Goal: Task Accomplishment & Management: Use online tool/utility

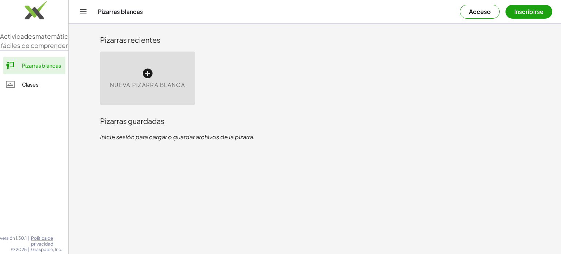
click at [171, 77] on div "Nueva pizarra blanca" at bounding box center [147, 78] width 95 height 53
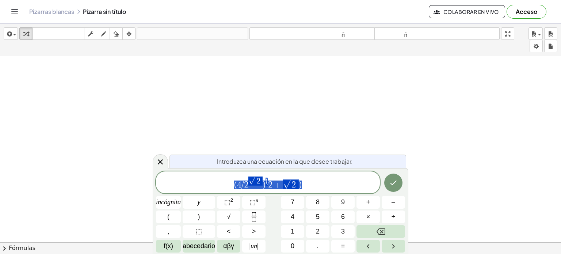
drag, startPoint x: 318, startPoint y: 181, endPoint x: 200, endPoint y: 171, distance: 119.2
click at [200, 171] on div "**********" at bounding box center [268, 182] width 224 height 22
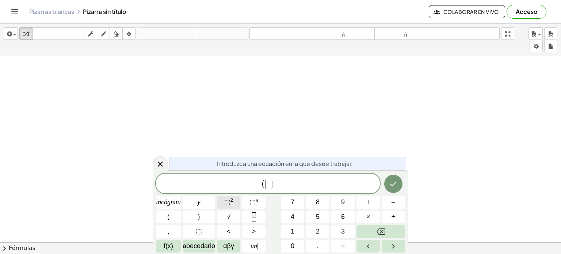
click at [226, 203] on font "⬚" at bounding box center [227, 201] width 6 height 7
click at [231, 201] on font "2" at bounding box center [232, 199] width 3 height 5
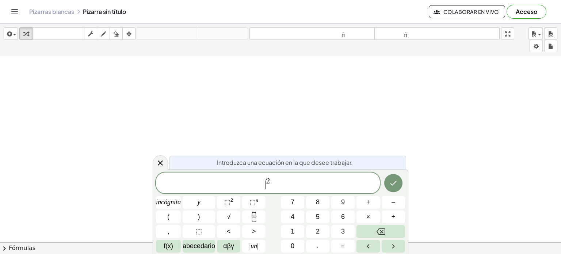
click at [263, 184] on span "​ 2" at bounding box center [268, 183] width 224 height 13
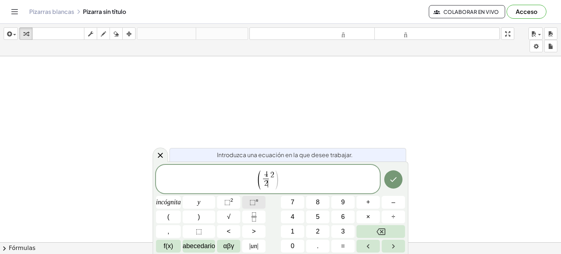
click at [250, 205] on font "⬚" at bounding box center [253, 201] width 6 height 7
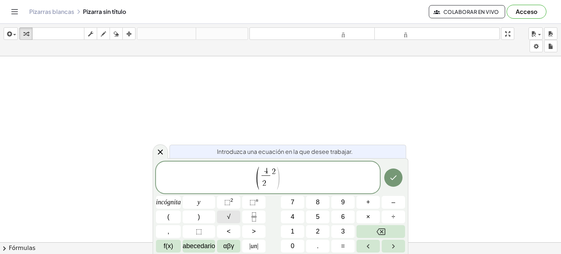
click at [227, 216] on button "√" at bounding box center [228, 217] width 23 height 13
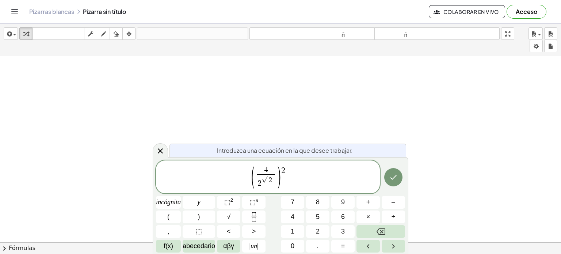
click at [286, 169] on span "( 4 2 √ 2 ​ ) 2 ​" at bounding box center [268, 177] width 224 height 25
click at [217, 220] on button "√" at bounding box center [228, 217] width 23 height 13
click at [390, 178] on icon "Hecho" at bounding box center [393, 177] width 9 height 9
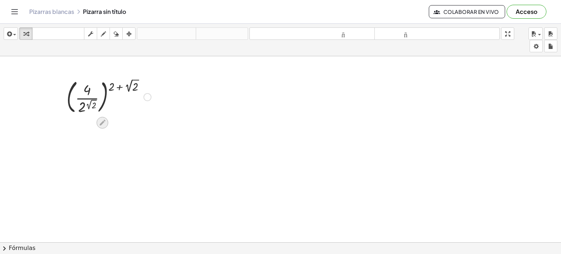
click at [101, 121] on icon at bounding box center [103, 123] width 8 height 8
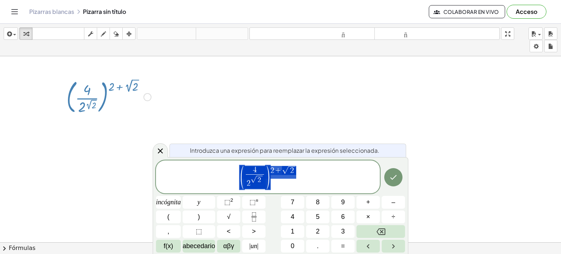
click at [166, 103] on div at bounding box center [280, 247] width 561 height 383
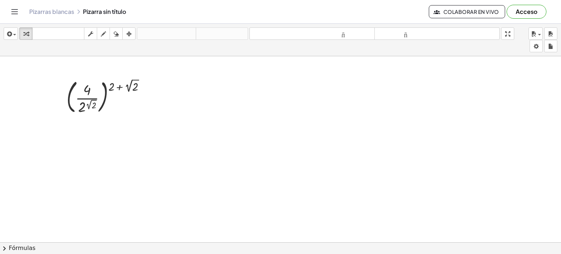
click at [135, 141] on div at bounding box center [280, 247] width 561 height 383
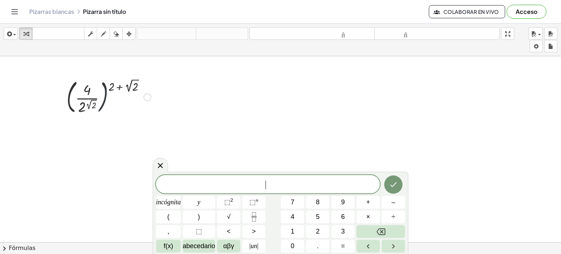
click at [107, 106] on div at bounding box center [109, 96] width 92 height 39
click at [96, 97] on div at bounding box center [109, 96] width 92 height 39
click at [183, 141] on div at bounding box center [280, 247] width 561 height 383
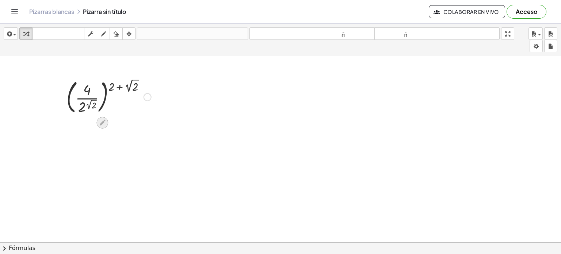
click at [106, 119] on icon at bounding box center [103, 123] width 8 height 8
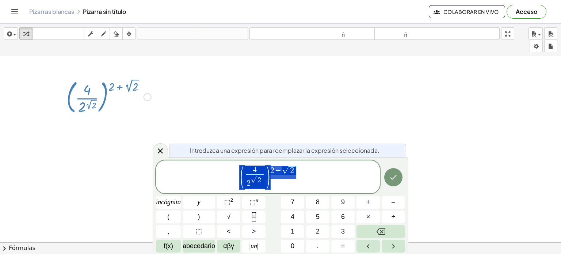
click at [147, 133] on div at bounding box center [280, 247] width 561 height 383
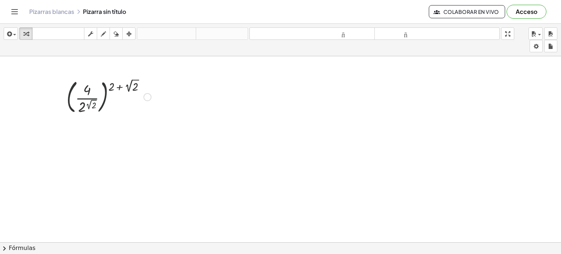
click at [110, 139] on div at bounding box center [280, 247] width 561 height 383
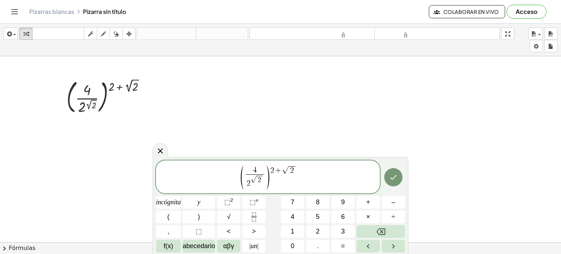
click at [258, 169] on span "4" at bounding box center [255, 170] width 18 height 8
click at [231, 202] on font "2" at bounding box center [232, 199] width 3 height 5
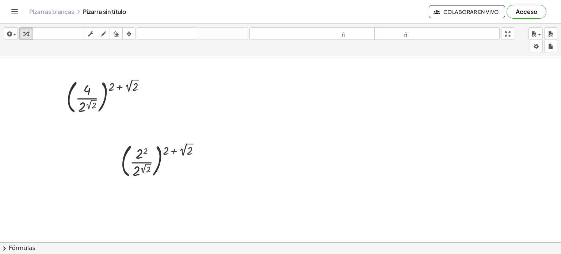
click at [234, 73] on div at bounding box center [280, 247] width 561 height 383
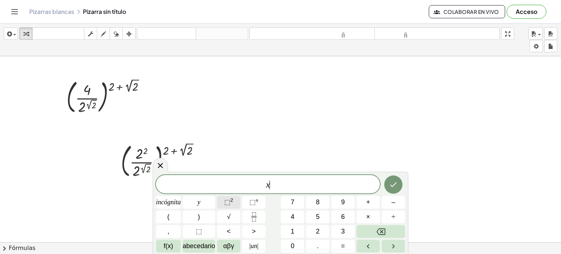
click at [227, 200] on font "⬚" at bounding box center [227, 201] width 6 height 7
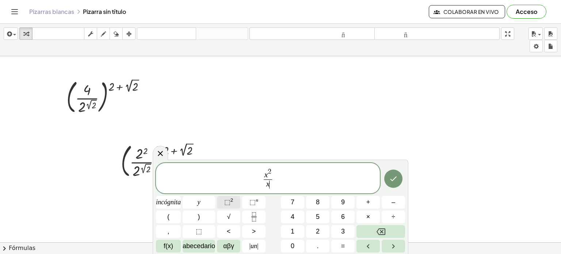
click at [227, 200] on font "⬚" at bounding box center [227, 201] width 6 height 7
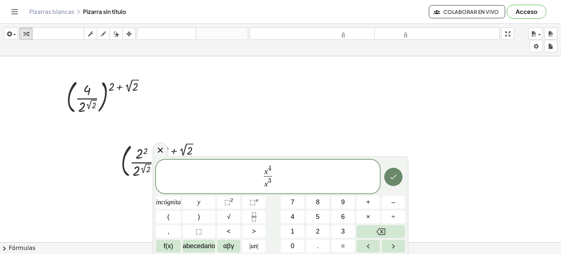
click at [394, 172] on button "Hecho" at bounding box center [394, 177] width 18 height 18
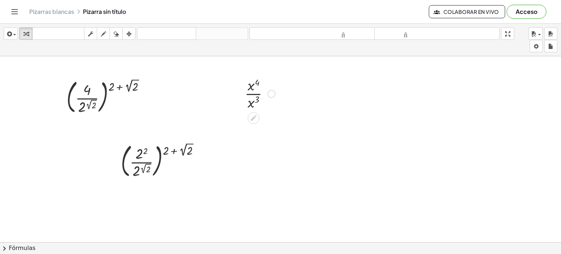
click at [253, 94] on div at bounding box center [260, 93] width 38 height 37
drag, startPoint x: 264, startPoint y: 125, endPoint x: 267, endPoint y: 187, distance: 61.9
click at [267, 187] on div "( · 4 · 2 ( 2 √ 2 ) ) ( + 2 + 2 √ 2 ) ( · 2 2 · 2 ( 2 √ 2 ) ) ( + 2 + 2 √ 2 ) ·…" at bounding box center [280, 247] width 561 height 383
click at [127, 34] on icon "button" at bounding box center [128, 34] width 5 height 9
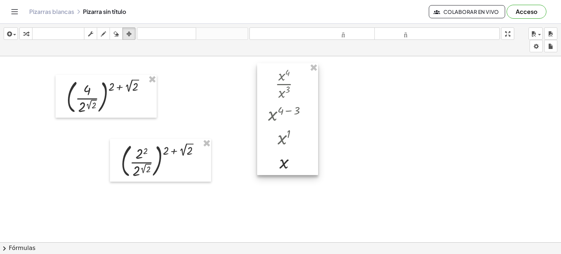
drag, startPoint x: 234, startPoint y: 86, endPoint x: 266, endPoint y: 75, distance: 33.8
click at [266, 75] on div at bounding box center [287, 119] width 61 height 112
click at [209, 94] on div at bounding box center [280, 247] width 561 height 383
click at [242, 162] on div at bounding box center [280, 247] width 561 height 383
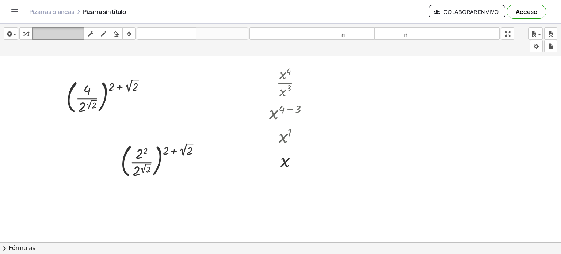
click at [42, 32] on font "teclado" at bounding box center [58, 33] width 49 height 7
click at [8, 33] on icon "button" at bounding box center [8, 34] width 7 height 9
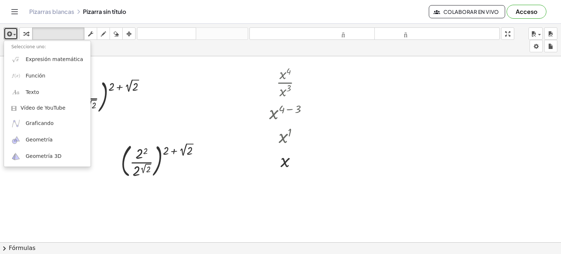
click at [179, 120] on div at bounding box center [280, 247] width 561 height 383
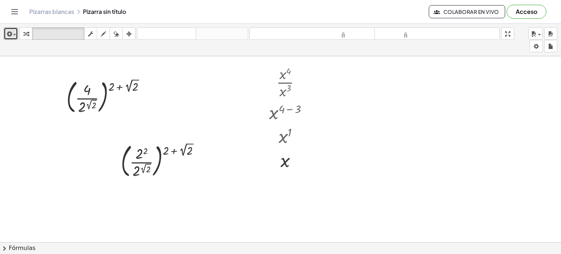
click at [225, 183] on div at bounding box center [280, 247] width 561 height 383
click at [314, 212] on div at bounding box center [280, 247] width 561 height 383
click at [292, 197] on div at bounding box center [280, 247] width 561 height 383
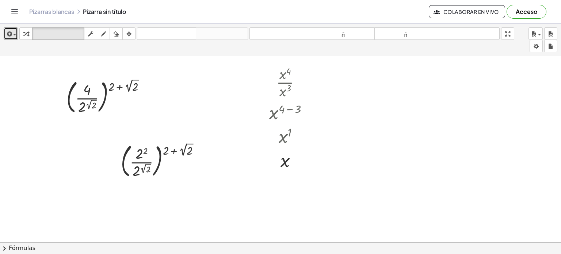
click at [292, 197] on div at bounding box center [280, 247] width 561 height 383
click at [282, 186] on div at bounding box center [280, 247] width 561 height 383
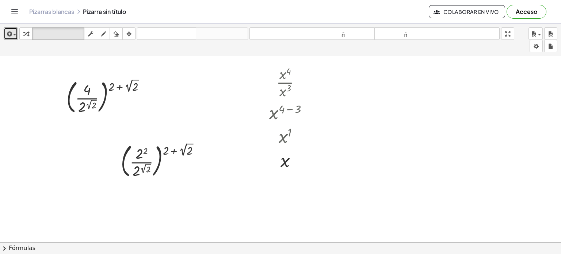
click at [282, 186] on div at bounding box center [280, 247] width 561 height 383
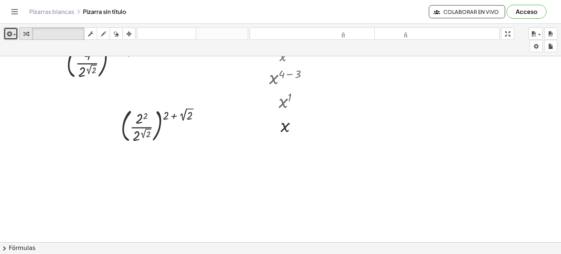
click at [31, 34] on button "transformar" at bounding box center [25, 33] width 13 height 12
click at [295, 147] on div at bounding box center [280, 212] width 561 height 383
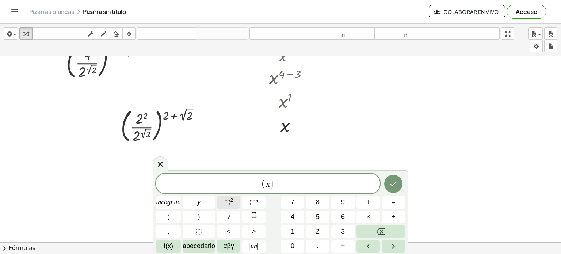
click at [224, 199] on font "⬚" at bounding box center [227, 201] width 6 height 7
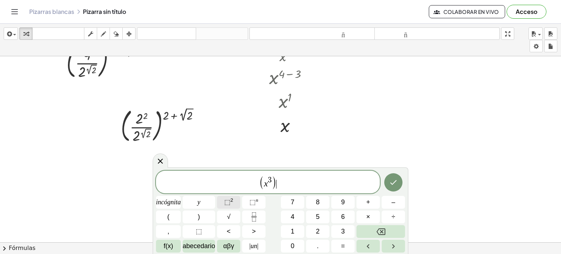
click at [224, 204] on font "⬚" at bounding box center [227, 201] width 6 height 7
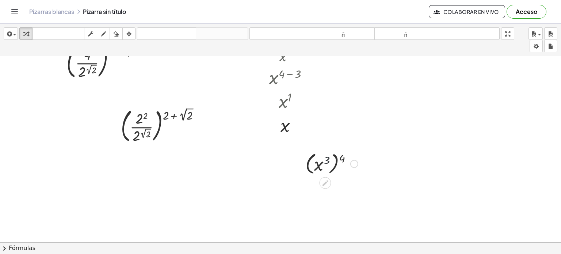
click at [324, 163] on div at bounding box center [332, 163] width 60 height 27
click at [336, 163] on div at bounding box center [332, 163] width 60 height 27
click at [324, 158] on div at bounding box center [332, 163] width 60 height 27
drag, startPoint x: 320, startPoint y: 164, endPoint x: 339, endPoint y: 164, distance: 19.0
click at [339, 164] on div at bounding box center [332, 163] width 60 height 27
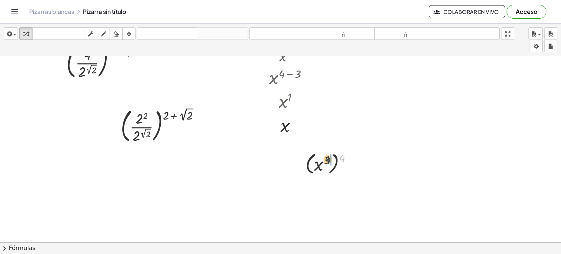
drag, startPoint x: 344, startPoint y: 155, endPoint x: 330, endPoint y: 156, distance: 14.7
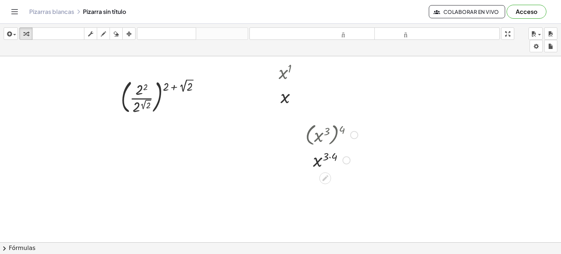
click at [328, 154] on div at bounding box center [332, 160] width 60 height 24
click at [330, 155] on div at bounding box center [332, 160] width 60 height 24
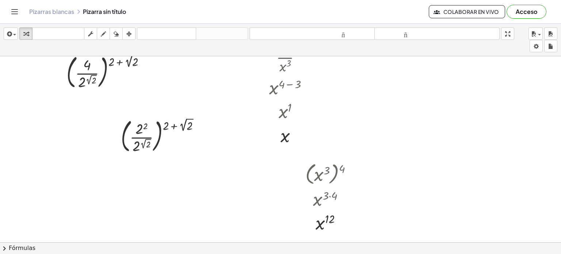
scroll to position [23, 0]
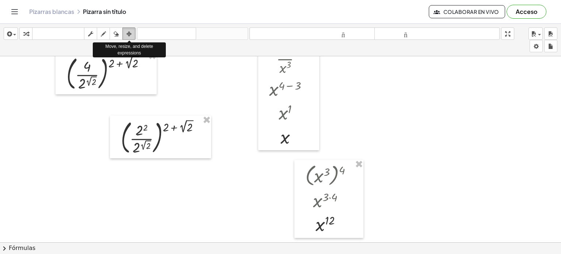
click at [130, 33] on icon "button" at bounding box center [128, 34] width 5 height 9
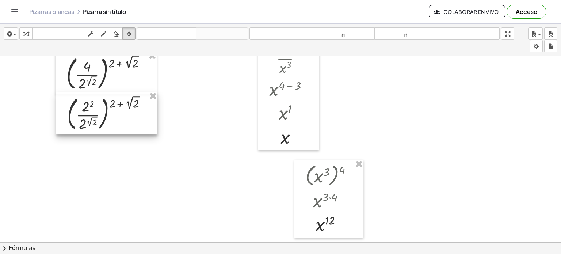
drag, startPoint x: 142, startPoint y: 115, endPoint x: 88, endPoint y: 92, distance: 58.3
click at [88, 92] on div at bounding box center [106, 113] width 101 height 43
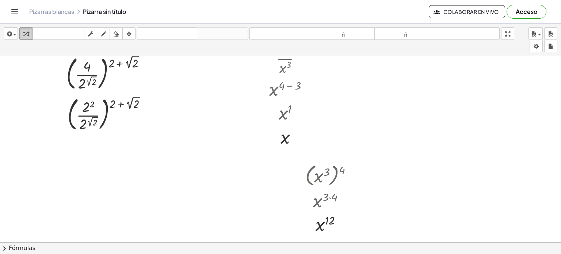
click at [24, 30] on icon "button" at bounding box center [25, 34] width 5 height 9
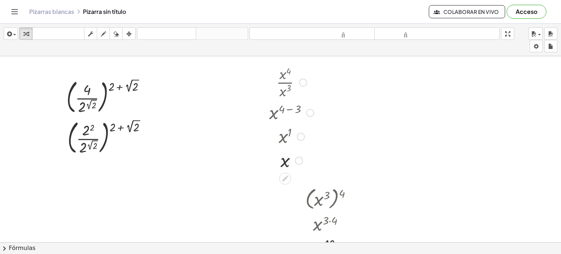
click at [278, 83] on div at bounding box center [292, 82] width 52 height 37
click at [287, 76] on div at bounding box center [292, 82] width 52 height 37
click at [370, 79] on div at bounding box center [280, 247] width 561 height 383
click at [359, 79] on div at bounding box center [280, 247] width 561 height 383
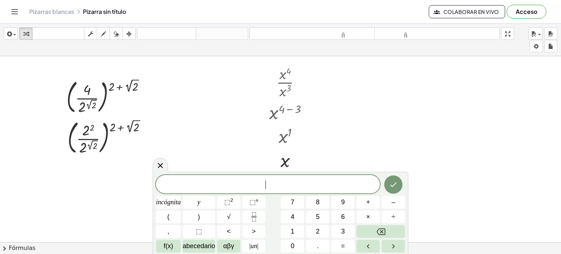
click at [359, 79] on div at bounding box center [280, 247] width 561 height 383
click at [224, 200] on font "⬚" at bounding box center [227, 201] width 6 height 7
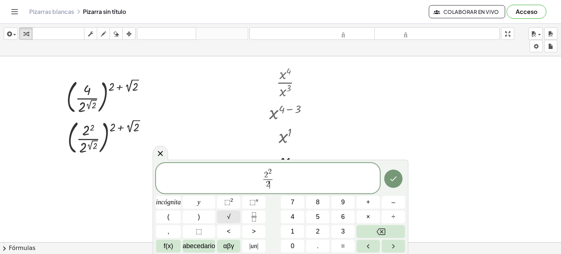
click at [227, 215] on font "√" at bounding box center [229, 216] width 4 height 7
click at [225, 204] on font "⬚" at bounding box center [227, 201] width 6 height 7
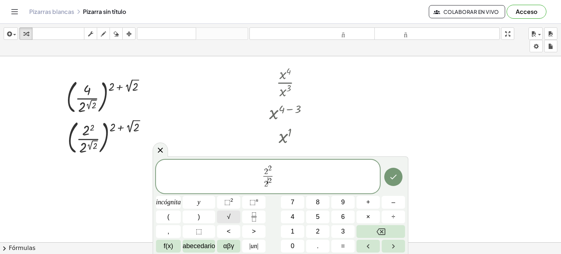
click at [227, 215] on font "√" at bounding box center [229, 216] width 4 height 7
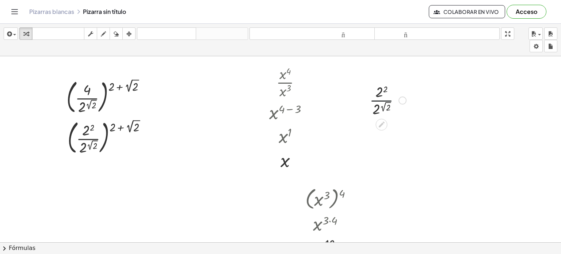
click at [376, 101] on div at bounding box center [388, 100] width 44 height 37
click at [382, 128] on div at bounding box center [388, 130] width 60 height 24
click at [381, 127] on div at bounding box center [388, 130] width 60 height 24
drag, startPoint x: 393, startPoint y: 125, endPoint x: 371, endPoint y: 127, distance: 22.7
click at [371, 127] on div at bounding box center [388, 130] width 60 height 24
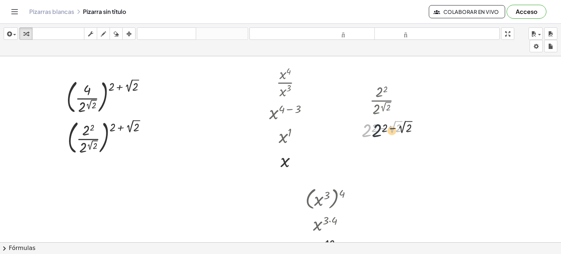
drag, startPoint x: 368, startPoint y: 128, endPoint x: 393, endPoint y: 128, distance: 24.9
click at [393, 128] on div at bounding box center [388, 130] width 60 height 24
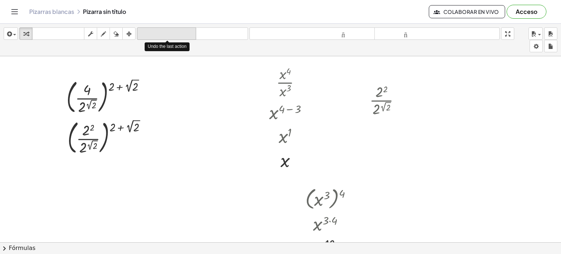
click at [163, 32] on font "deshacer" at bounding box center [167, 33] width 56 height 7
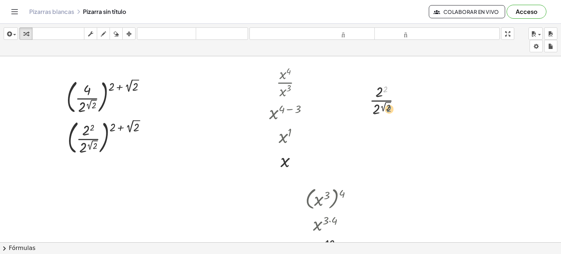
drag, startPoint x: 385, startPoint y: 89, endPoint x: 389, endPoint y: 110, distance: 21.5
click at [389, 110] on div at bounding box center [388, 100] width 44 height 37
click at [382, 122] on icon at bounding box center [382, 125] width 6 height 6
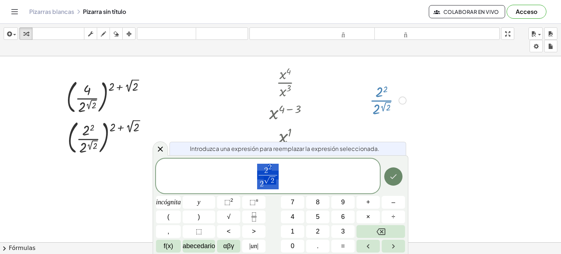
click at [394, 179] on icon "Hecho" at bounding box center [393, 176] width 9 height 9
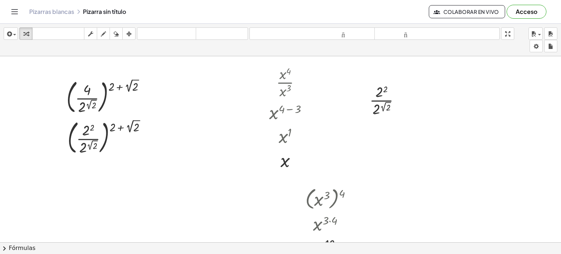
click at [385, 141] on div at bounding box center [280, 247] width 561 height 383
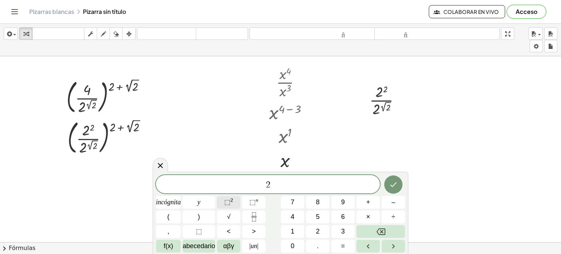
click at [231, 201] on font "2" at bounding box center [232, 199] width 3 height 5
click at [224, 202] on font "⬚" at bounding box center [227, 201] width 6 height 7
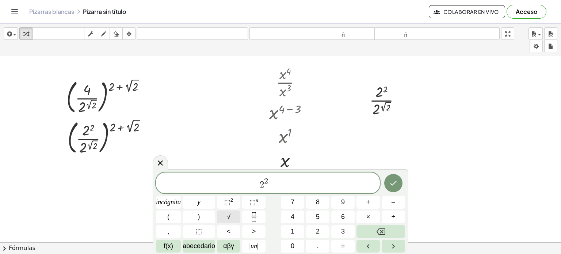
click at [230, 214] on button "√" at bounding box center [228, 217] width 23 height 13
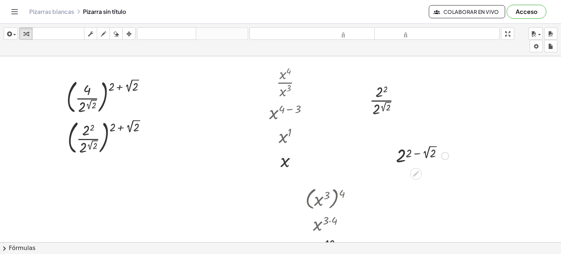
click at [425, 160] on div at bounding box center [423, 155] width 60 height 24
click at [151, 33] on font "deshacer" at bounding box center [167, 33] width 56 height 7
click at [419, 152] on div at bounding box center [423, 155] width 60 height 24
click at [415, 149] on div at bounding box center [423, 155] width 60 height 24
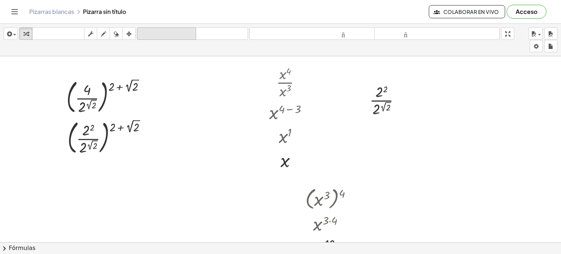
click at [192, 35] on font "deshacer" at bounding box center [167, 33] width 56 height 7
click at [372, 140] on div at bounding box center [280, 247] width 561 height 383
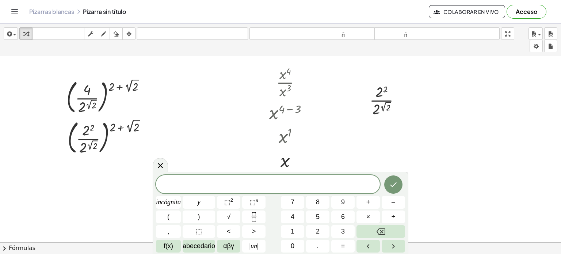
click at [417, 151] on div at bounding box center [280, 247] width 561 height 383
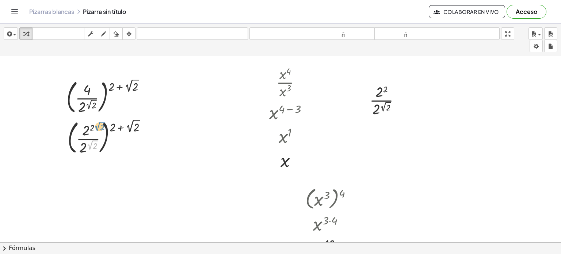
drag, startPoint x: 92, startPoint y: 146, endPoint x: 99, endPoint y: 127, distance: 20.0
click at [99, 127] on div at bounding box center [110, 136] width 92 height 39
click at [101, 179] on div at bounding box center [280, 247] width 561 height 383
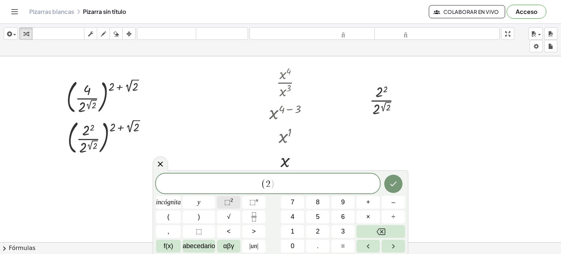
click at [224, 198] on font "⬚" at bounding box center [227, 201] width 6 height 7
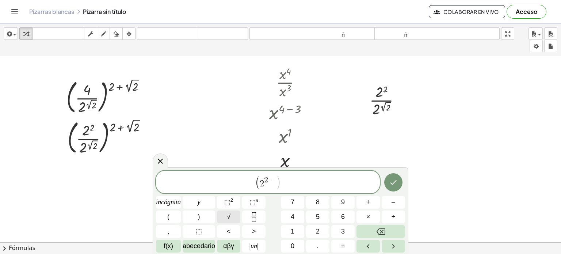
click at [228, 212] on button "√" at bounding box center [228, 217] width 23 height 13
click at [224, 198] on font "⬚" at bounding box center [227, 201] width 6 height 7
click at [286, 178] on span "2" at bounding box center [288, 180] width 4 height 8
click at [230, 212] on button "√" at bounding box center [228, 217] width 23 height 13
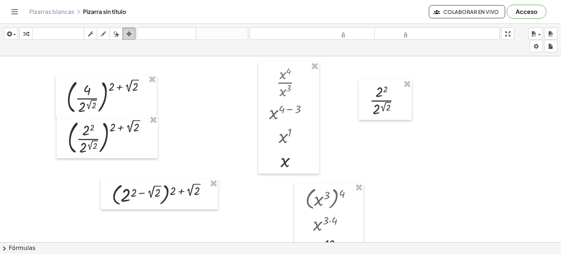
click at [125, 36] on div "button" at bounding box center [129, 33] width 10 height 9
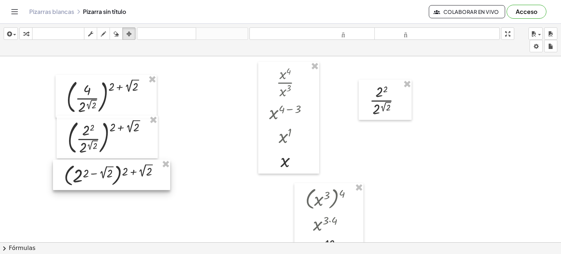
drag, startPoint x: 133, startPoint y: 183, endPoint x: 85, endPoint y: 164, distance: 51.7
click at [85, 164] on div at bounding box center [111, 175] width 117 height 30
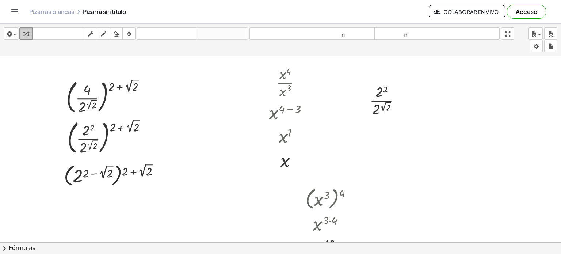
click at [29, 35] on div "button" at bounding box center [26, 33] width 10 height 9
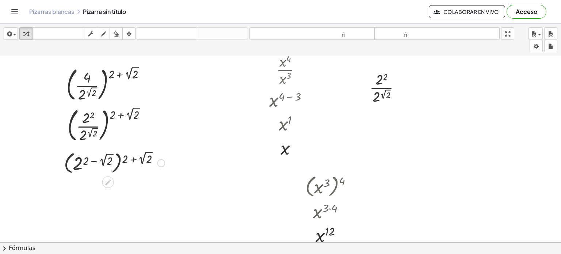
scroll to position [12, 0]
click at [371, 84] on div at bounding box center [388, 88] width 44 height 37
click at [91, 127] on div at bounding box center [110, 125] width 92 height 39
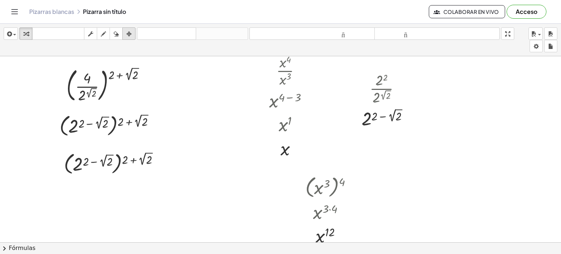
click at [127, 27] on button "arreglar" at bounding box center [128, 33] width 13 height 12
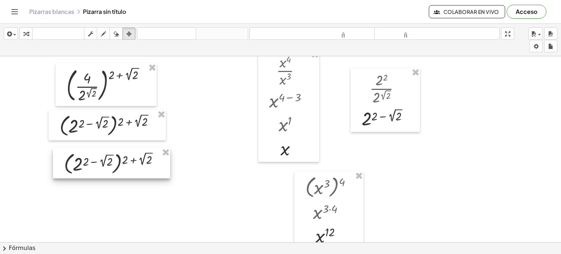
click at [124, 149] on div at bounding box center [111, 163] width 117 height 30
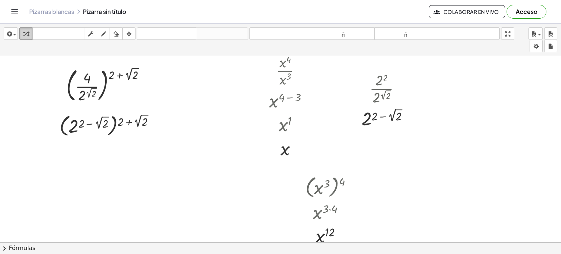
click at [31, 33] on button "transformar" at bounding box center [25, 33] width 13 height 12
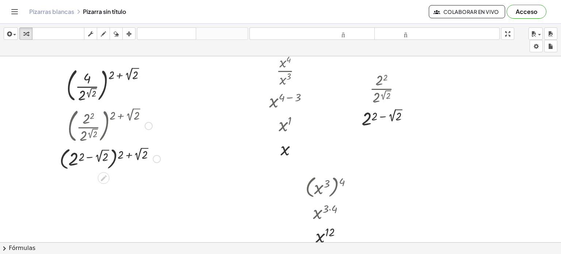
drag, startPoint x: 154, startPoint y: 127, endPoint x: 158, endPoint y: 171, distance: 44.0
click at [104, 159] on div "( 2 2 2 √ 2 ) ( + 2 + 2 √ 2 ) ( + − )" at bounding box center [104, 159] width 0 height 0
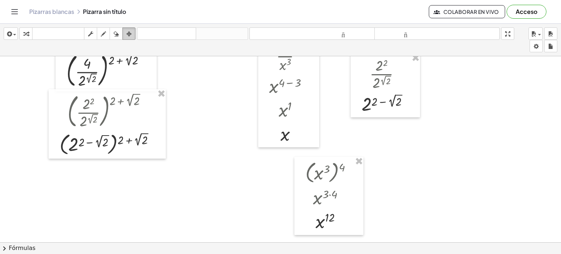
click at [131, 32] on icon "button" at bounding box center [128, 34] width 5 height 9
click at [29, 32] on div "button" at bounding box center [26, 33] width 10 height 9
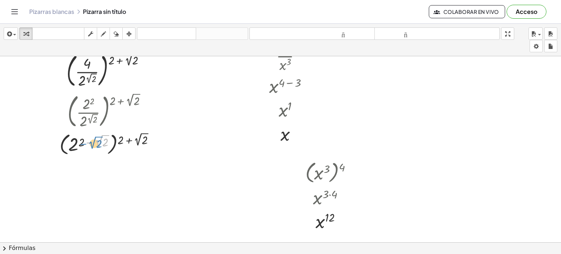
click at [88, 144] on div at bounding box center [110, 143] width 108 height 27
click at [86, 141] on div at bounding box center [110, 143] width 108 height 27
drag, startPoint x: 112, startPoint y: 148, endPoint x: 107, endPoint y: 147, distance: 5.1
click at [107, 147] on div at bounding box center [110, 143] width 108 height 27
drag, startPoint x: 92, startPoint y: 145, endPoint x: 158, endPoint y: 143, distance: 66.2
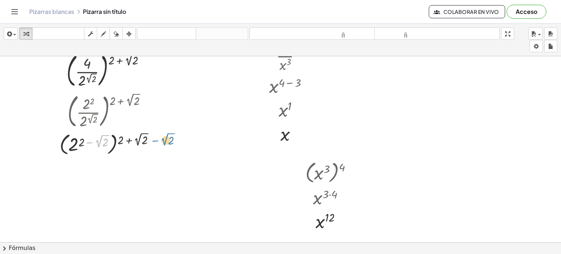
click at [158, 143] on div at bounding box center [110, 143] width 108 height 27
click at [97, 181] on div at bounding box center [280, 221] width 561 height 383
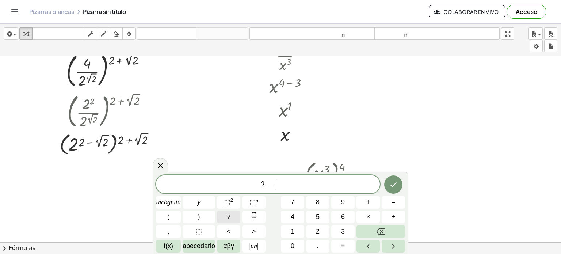
click at [227, 217] on font "√" at bounding box center [229, 216] width 4 height 7
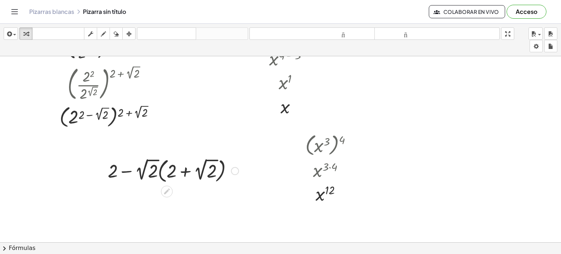
scroll to position [56, 0]
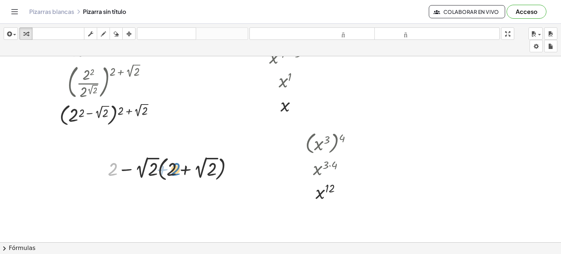
drag, startPoint x: 110, startPoint y: 168, endPoint x: 169, endPoint y: 168, distance: 58.5
click at [169, 168] on div at bounding box center [173, 168] width 138 height 29
click at [161, 168] on div at bounding box center [173, 168] width 138 height 29
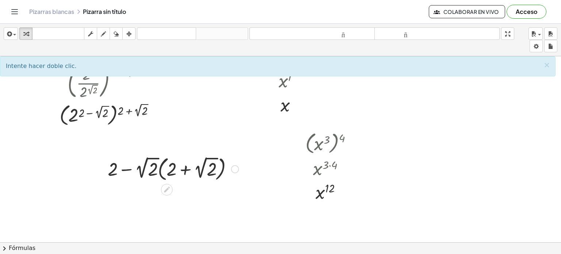
click at [159, 167] on div at bounding box center [173, 168] width 138 height 29
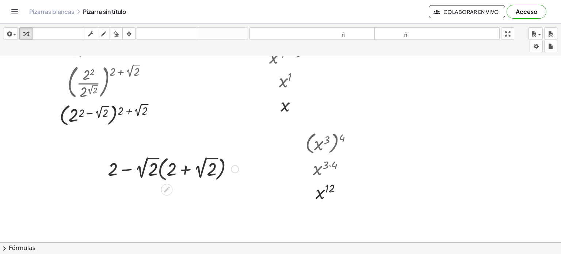
click at [159, 167] on div at bounding box center [173, 168] width 138 height 29
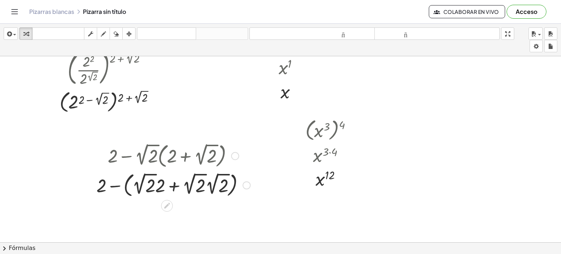
scroll to position [70, 0]
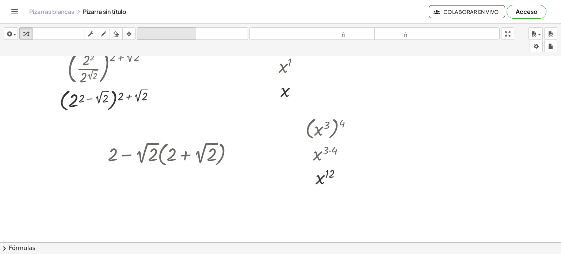
click at [149, 37] on font "deshacer" at bounding box center [167, 33] width 56 height 7
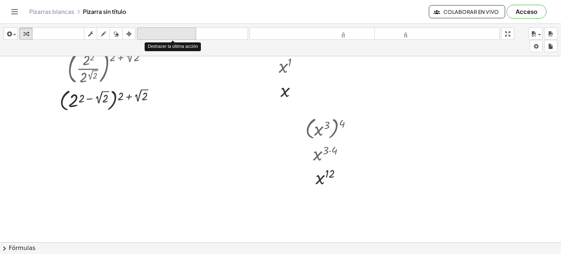
click at [149, 37] on font "deshacer" at bounding box center [167, 33] width 56 height 7
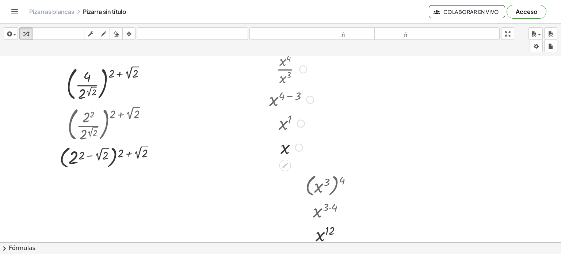
scroll to position [0, 0]
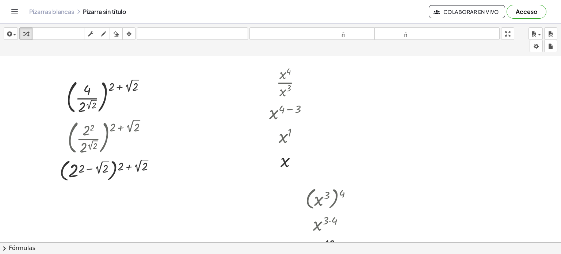
click at [116, 212] on div at bounding box center [280, 247] width 561 height 383
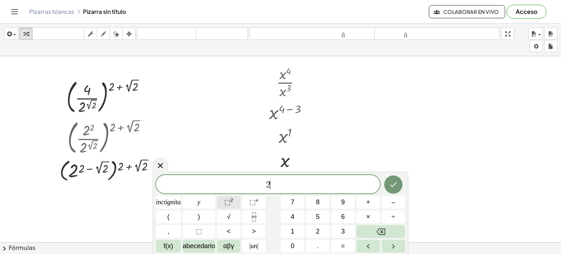
click at [231, 201] on font "2" at bounding box center [232, 199] width 3 height 5
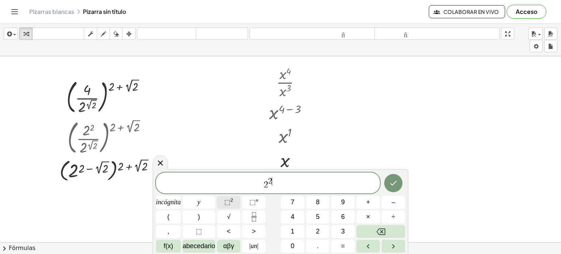
click at [231, 201] on font "2" at bounding box center [232, 199] width 3 height 5
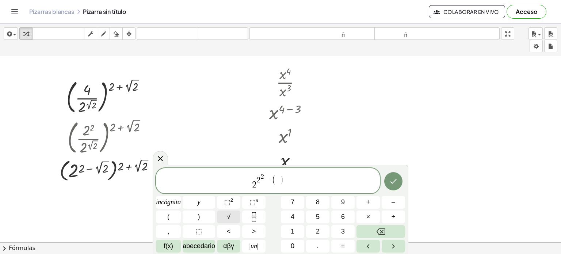
click at [227, 213] on font "√" at bounding box center [229, 216] width 4 height 7
click at [225, 201] on font "⬚" at bounding box center [227, 201] width 6 height 7
click at [390, 177] on icon "Hecho" at bounding box center [393, 181] width 9 height 9
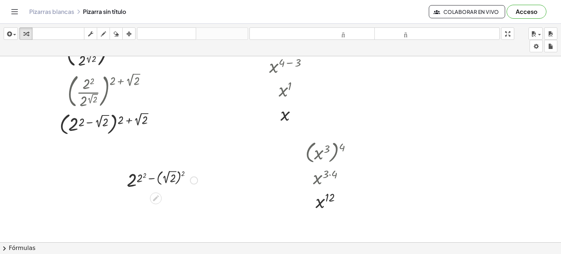
scroll to position [49, 0]
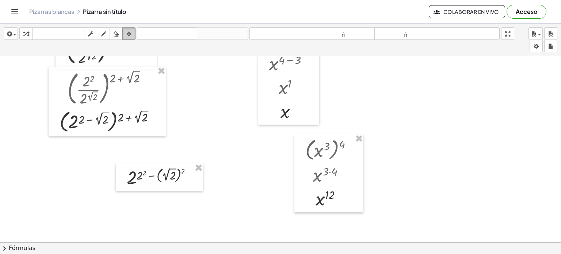
click at [129, 36] on icon "button" at bounding box center [128, 34] width 5 height 9
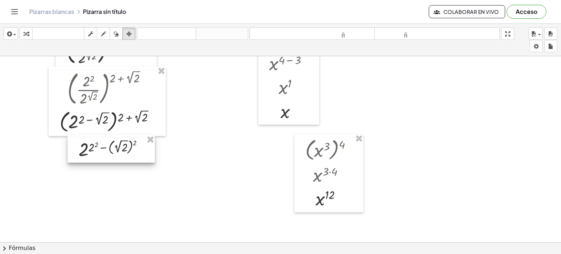
drag, startPoint x: 159, startPoint y: 162, endPoint x: 111, endPoint y: 135, distance: 55.7
click at [111, 135] on div at bounding box center [111, 149] width 87 height 28
click at [24, 33] on icon "button" at bounding box center [25, 34] width 5 height 9
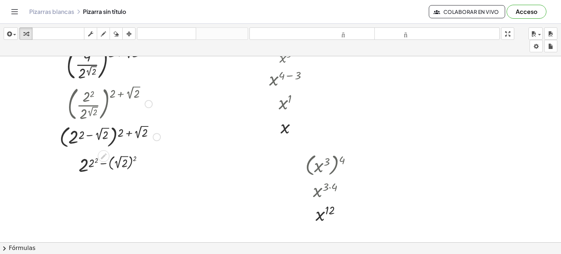
scroll to position [16, 0]
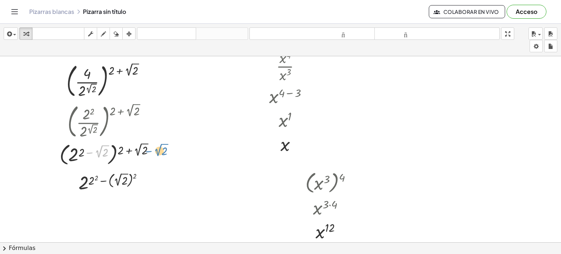
drag, startPoint x: 88, startPoint y: 152, endPoint x: 147, endPoint y: 151, distance: 59.6
click at [147, 151] on div at bounding box center [110, 153] width 108 height 27
drag, startPoint x: 80, startPoint y: 154, endPoint x: 155, endPoint y: 152, distance: 74.2
click at [155, 152] on div at bounding box center [110, 153] width 108 height 27
click at [108, 159] on div at bounding box center [110, 153] width 108 height 27
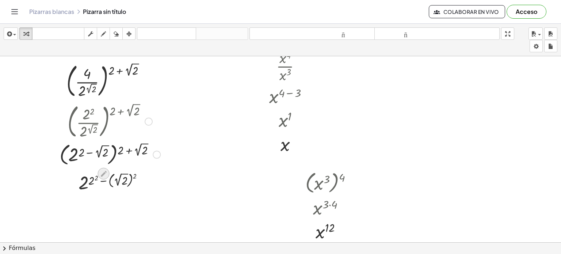
click at [105, 171] on icon at bounding box center [104, 174] width 6 height 6
click at [83, 148] on div at bounding box center [110, 153] width 108 height 27
drag, startPoint x: 86, startPoint y: 151, endPoint x: 79, endPoint y: 149, distance: 7.7
click at [79, 149] on div at bounding box center [110, 153] width 108 height 27
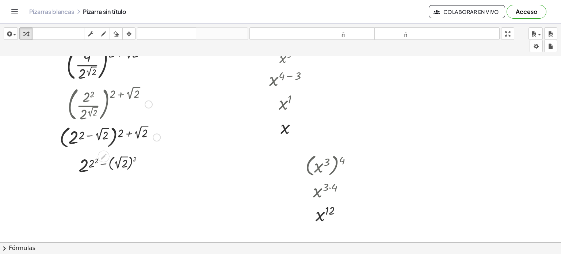
scroll to position [37, 0]
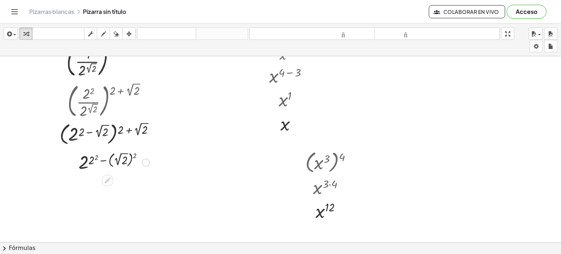
click at [105, 160] on div at bounding box center [114, 162] width 78 height 24
click at [92, 159] on div at bounding box center [114, 162] width 78 height 24
click at [125, 184] on div at bounding box center [114, 186] width 78 height 24
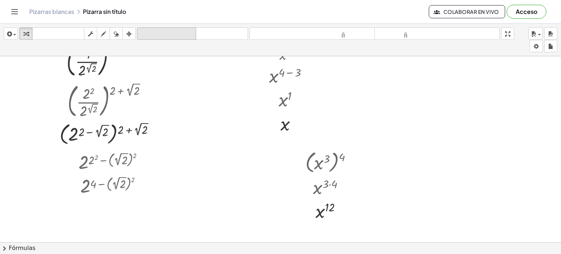
click at [148, 32] on font "deshacer" at bounding box center [167, 33] width 56 height 7
click at [117, 182] on div at bounding box center [114, 186] width 78 height 24
click at [130, 180] on div at bounding box center [114, 186] width 78 height 24
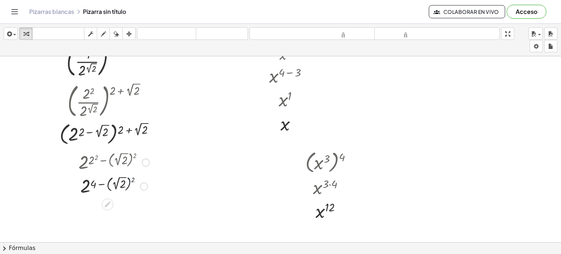
click at [130, 180] on div at bounding box center [114, 186] width 78 height 24
click at [130, 182] on div at bounding box center [114, 186] width 78 height 24
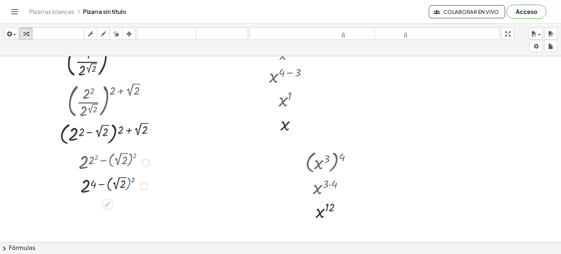
click at [130, 182] on div at bounding box center [114, 186] width 78 height 24
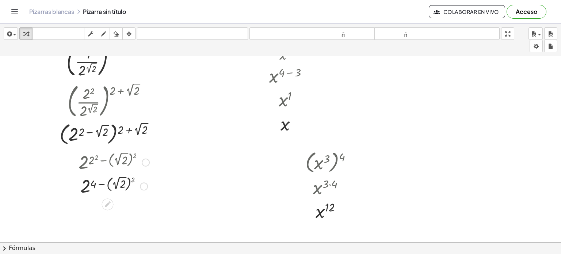
click at [133, 179] on div at bounding box center [114, 186] width 78 height 24
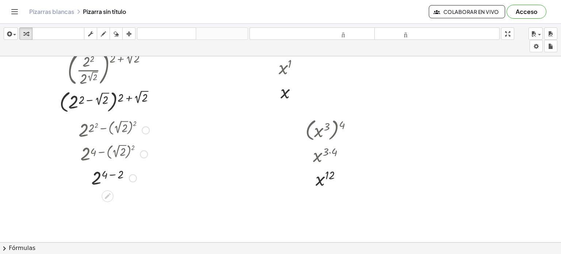
scroll to position [70, 0]
click at [113, 173] on div at bounding box center [114, 176] width 78 height 24
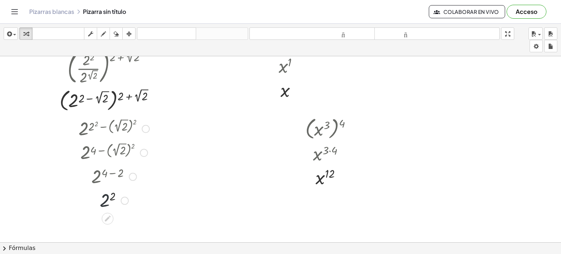
click at [108, 199] on div at bounding box center [114, 200] width 78 height 24
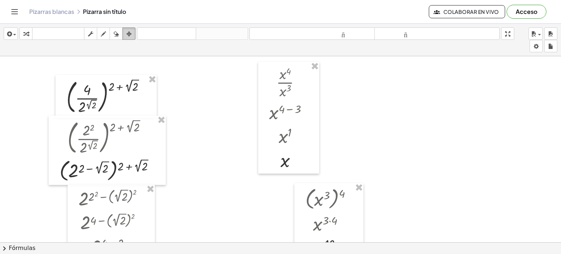
click at [132, 35] on icon "button" at bounding box center [128, 34] width 5 height 9
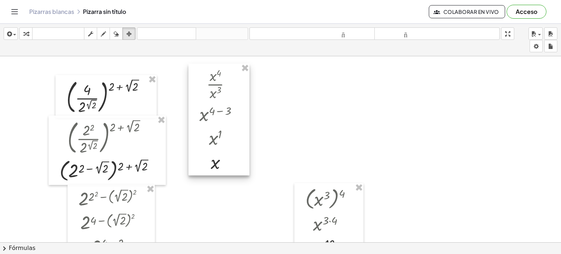
drag, startPoint x: 274, startPoint y: 64, endPoint x: 205, endPoint y: 65, distance: 69.8
click at [205, 65] on div at bounding box center [219, 120] width 61 height 112
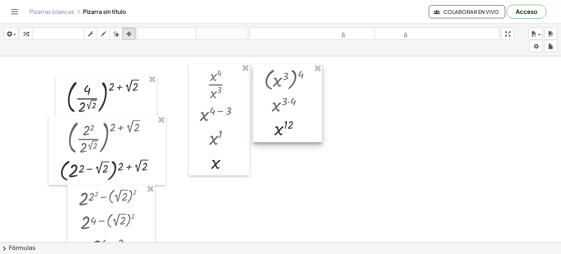
drag, startPoint x: 310, startPoint y: 189, endPoint x: 269, endPoint y: 70, distance: 126.1
click at [269, 70] on div at bounding box center [287, 103] width 69 height 78
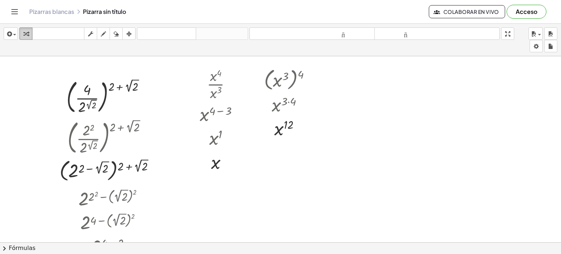
click at [26, 33] on icon "button" at bounding box center [25, 34] width 5 height 9
click at [335, 121] on div at bounding box center [280, 247] width 561 height 383
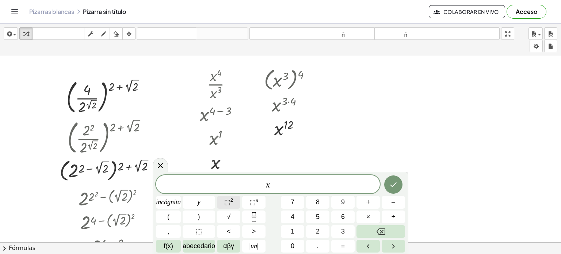
click at [225, 204] on font "⬚" at bounding box center [227, 201] width 6 height 7
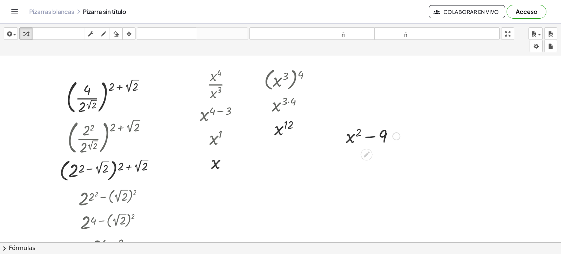
click at [368, 137] on div at bounding box center [372, 135] width 61 height 25
click at [370, 136] on div at bounding box center [372, 135] width 61 height 25
click at [355, 137] on div at bounding box center [372, 135] width 61 height 25
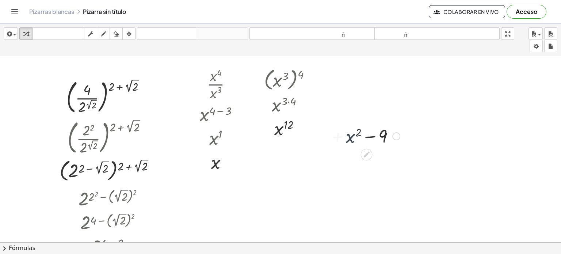
drag, startPoint x: 355, startPoint y: 137, endPoint x: 348, endPoint y: 137, distance: 7.3
click at [348, 137] on div at bounding box center [372, 135] width 61 height 25
click at [351, 137] on div at bounding box center [372, 135] width 61 height 25
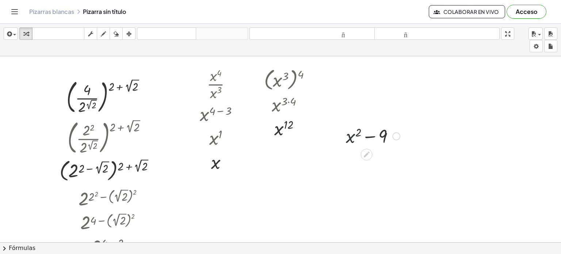
click at [351, 137] on div at bounding box center [372, 135] width 61 height 25
click at [386, 134] on div at bounding box center [372, 135] width 61 height 25
click at [365, 165] on div at bounding box center [280, 247] width 561 height 383
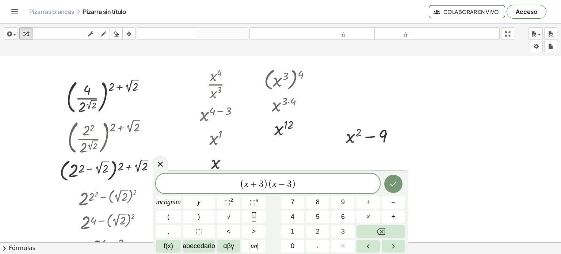
click at [181, 196] on div at bounding box center [168, 202] width 25 height 13
click at [400, 182] on button "Hecho" at bounding box center [394, 184] width 18 height 18
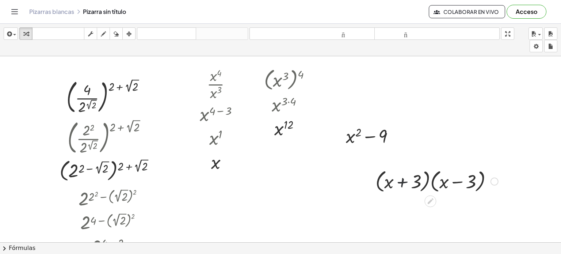
click at [404, 182] on div at bounding box center [437, 181] width 130 height 28
click at [432, 186] on div at bounding box center [437, 181] width 130 height 28
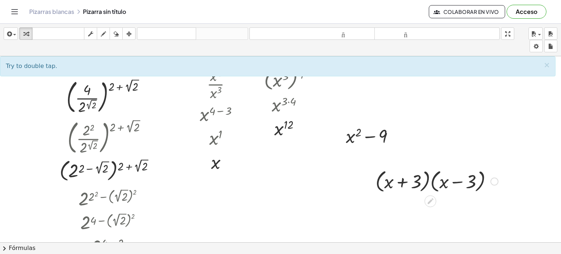
click at [432, 182] on div at bounding box center [437, 181] width 130 height 28
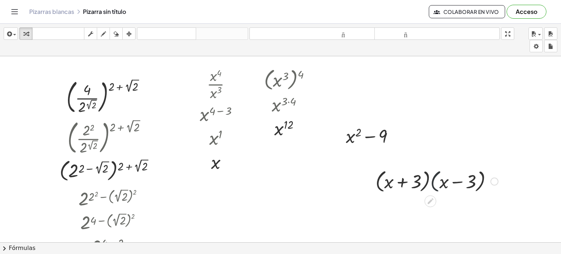
click at [432, 182] on div at bounding box center [437, 181] width 130 height 28
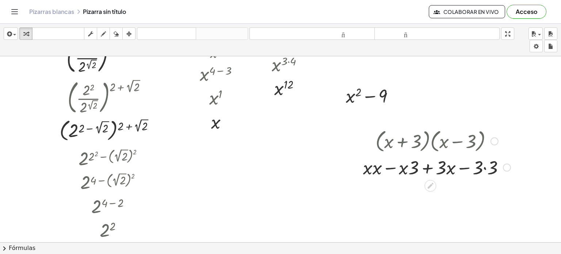
scroll to position [41, 0]
click at [392, 166] on div at bounding box center [437, 166] width 155 height 25
click at [427, 167] on div at bounding box center [437, 166] width 155 height 25
click at [427, 167] on div at bounding box center [437, 166] width 130 height 25
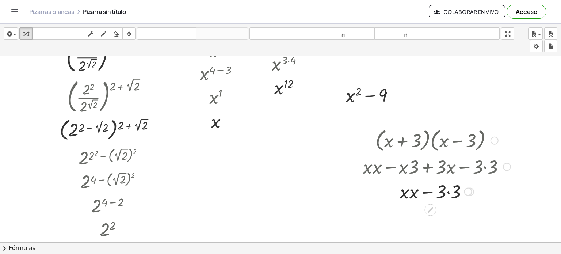
click at [450, 193] on div at bounding box center [437, 190] width 155 height 25
click at [418, 217] on div at bounding box center [437, 215] width 155 height 25
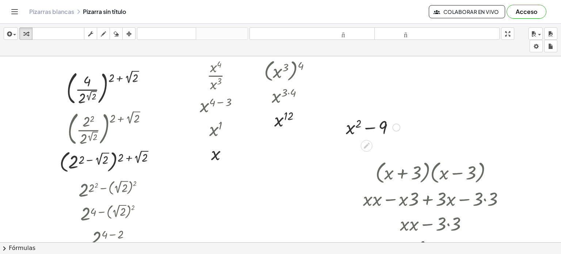
click at [376, 123] on div at bounding box center [372, 126] width 61 height 25
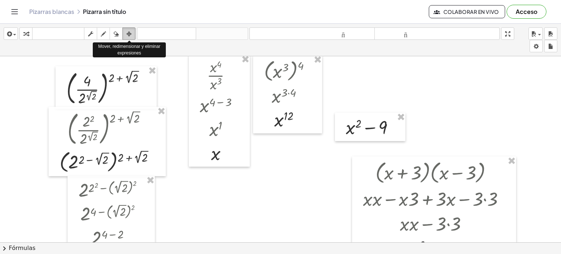
click at [126, 33] on icon "button" at bounding box center [128, 34] width 5 height 9
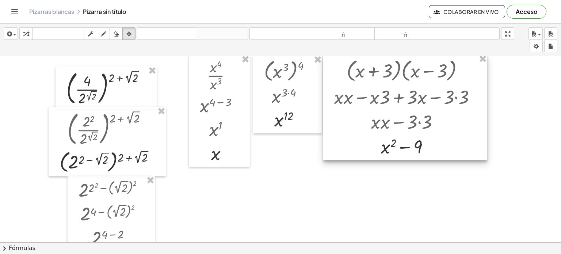
drag, startPoint x: 447, startPoint y: 162, endPoint x: 418, endPoint y: 60, distance: 106.0
click at [418, 60] on div at bounding box center [405, 107] width 164 height 106
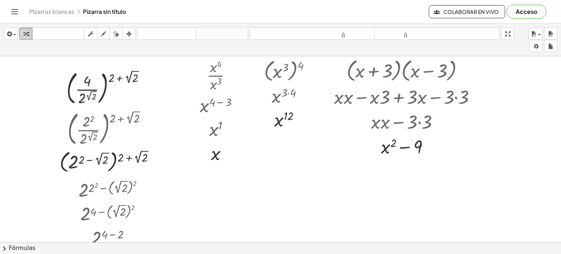
click at [28, 31] on icon "button" at bounding box center [25, 34] width 5 height 9
click at [105, 30] on icon "button" at bounding box center [103, 34] width 5 height 9
drag, startPoint x: 336, startPoint y: 57, endPoint x: 334, endPoint y: 65, distance: 8.5
click at [334, 65] on div at bounding box center [280, 239] width 561 height 383
click at [330, 63] on div at bounding box center [280, 239] width 561 height 383
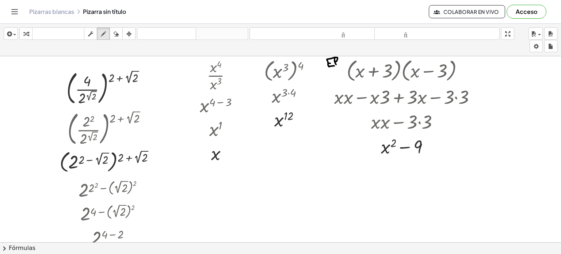
click at [336, 61] on div at bounding box center [280, 239] width 561 height 383
click at [340, 63] on div at bounding box center [280, 239] width 561 height 383
drag, startPoint x: 363, startPoint y: 141, endPoint x: 363, endPoint y: 151, distance: 10.2
click at [363, 151] on div at bounding box center [280, 239] width 561 height 383
drag, startPoint x: 352, startPoint y: 146, endPoint x: 360, endPoint y: 147, distance: 7.3
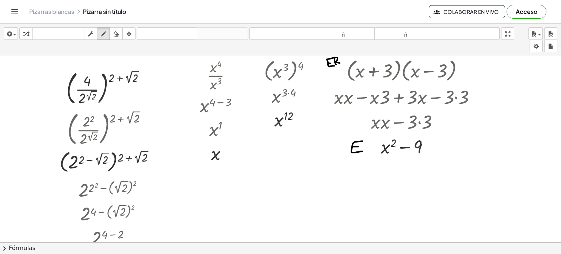
click at [360, 147] on div at bounding box center [280, 239] width 561 height 383
drag, startPoint x: 364, startPoint y: 150, endPoint x: 364, endPoint y: 145, distance: 5.1
click at [364, 145] on div at bounding box center [280, 239] width 561 height 383
click at [30, 34] on div "button" at bounding box center [26, 33] width 10 height 9
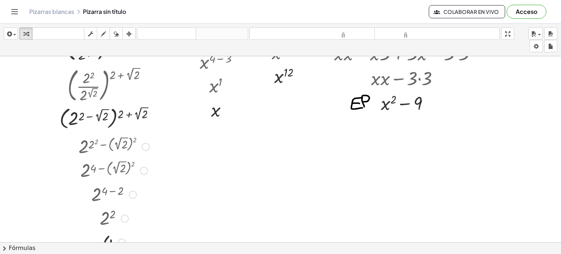
scroll to position [48, 0]
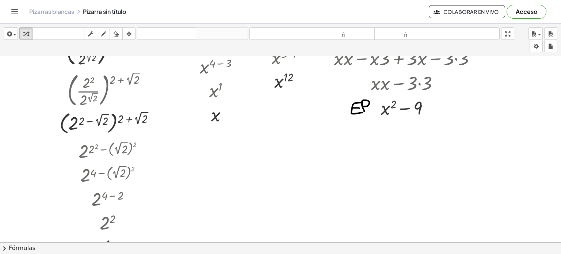
click at [279, 170] on div at bounding box center [280, 200] width 561 height 383
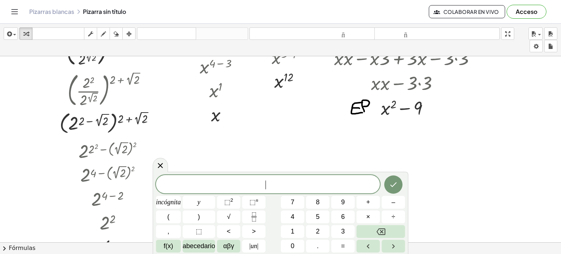
click at [279, 170] on div at bounding box center [280, 200] width 561 height 383
click at [227, 217] on font "√" at bounding box center [229, 216] width 4 height 7
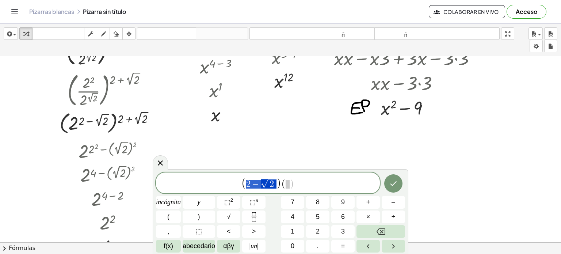
drag, startPoint x: 277, startPoint y: 185, endPoint x: 244, endPoint y: 182, distance: 32.7
click at [244, 182] on span "( 2 − √ 2 )" at bounding box center [262, 184] width 40 height 12
click at [287, 184] on span "​" at bounding box center [288, 184] width 4 height 9
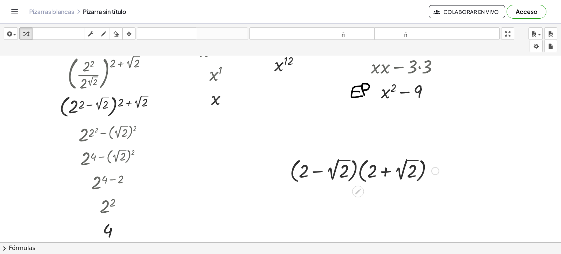
scroll to position [64, 0]
click at [361, 172] on div at bounding box center [365, 169] width 156 height 29
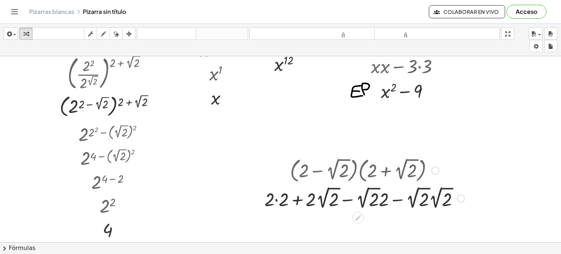
scroll to position [85, 0]
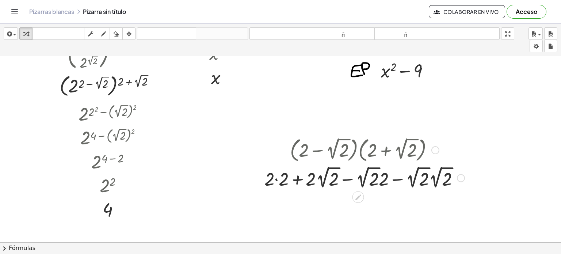
click at [276, 179] on div at bounding box center [365, 177] width 208 height 27
click at [276, 179] on div at bounding box center [364, 177] width 193 height 27
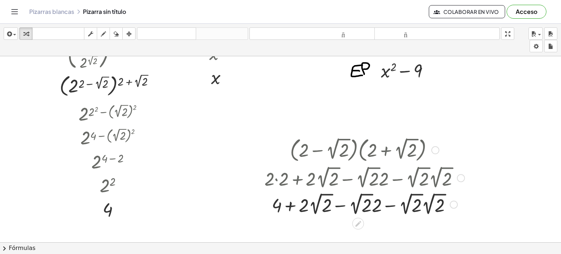
click at [341, 204] on div at bounding box center [365, 203] width 208 height 27
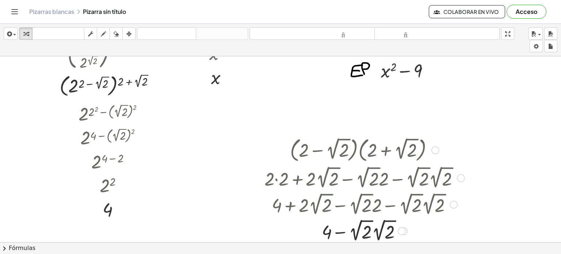
click at [344, 232] on div at bounding box center [365, 230] width 208 height 27
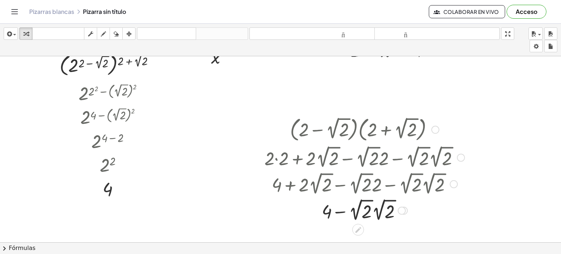
click at [380, 210] on div at bounding box center [365, 210] width 208 height 27
click at [359, 211] on div "+ − · 2 √ 2 · 2 √ 2 4" at bounding box center [359, 211] width 0 height 0
click at [358, 210] on div at bounding box center [365, 209] width 208 height 25
click at [358, 210] on div at bounding box center [365, 210] width 208 height 24
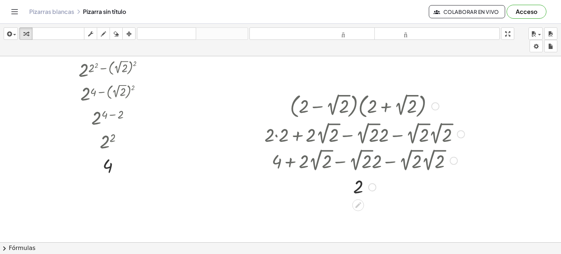
scroll to position [129, 0]
drag, startPoint x: 372, startPoint y: 183, endPoint x: 372, endPoint y: 220, distance: 36.6
click at [359, 220] on div "2 Línea de transformación Copiar línea como LaTeX Derivación de copia como LaTe…" at bounding box center [359, 220] width 0 height 0
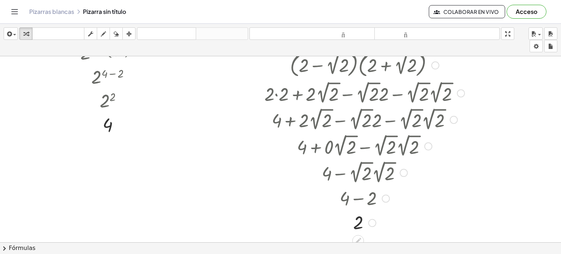
drag, startPoint x: 369, startPoint y: 170, endPoint x: 367, endPoint y: 228, distance: 58.1
click at [359, 223] on div "2 Línea de transformación Copiar línea como LaTeX Derivación de copia como LaTe…" at bounding box center [359, 223] width 0 height 0
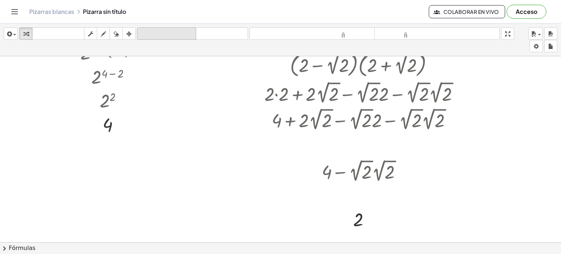
click at [161, 31] on font "deshacer" at bounding box center [167, 33] width 56 height 7
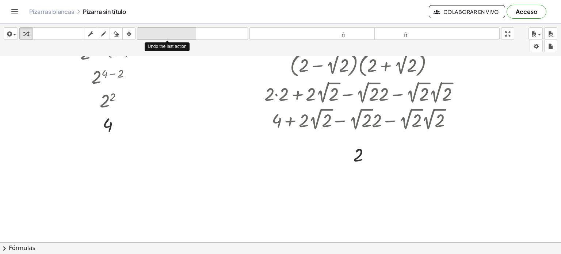
click at [161, 31] on font "deshacer" at bounding box center [167, 33] width 56 height 7
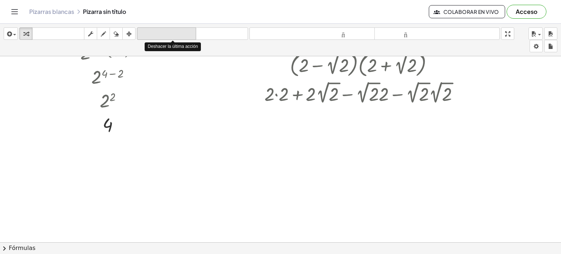
click at [161, 31] on font "deshacer" at bounding box center [167, 33] width 56 height 7
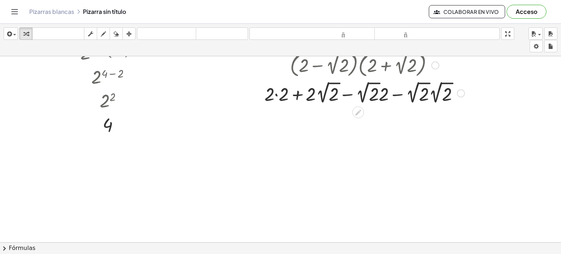
click at [326, 93] on div at bounding box center [365, 92] width 208 height 27
click at [326, 93] on div at bounding box center [365, 92] width 232 height 27
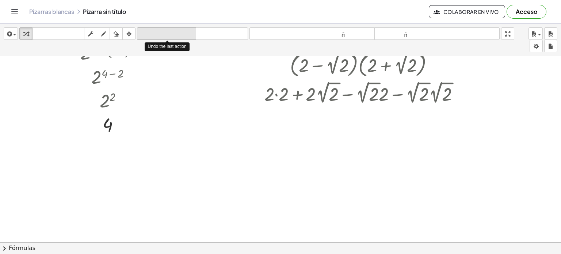
click at [159, 31] on font "deshacer" at bounding box center [167, 33] width 56 height 7
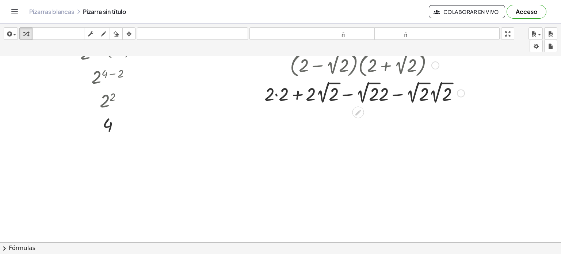
click at [353, 93] on div at bounding box center [365, 92] width 208 height 27
click at [353, 93] on div at bounding box center [365, 92] width 156 height 27
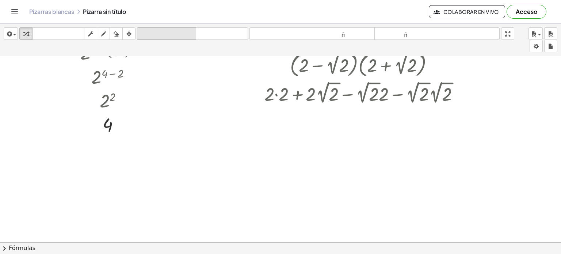
click at [140, 31] on font "deshacer" at bounding box center [167, 33] width 56 height 7
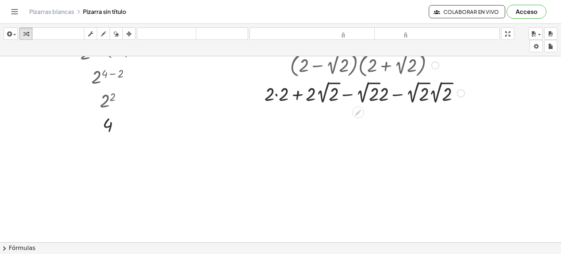
click at [277, 95] on div at bounding box center [365, 92] width 208 height 27
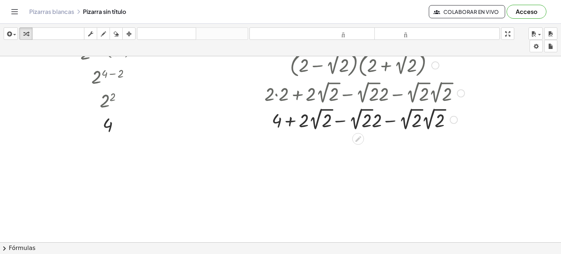
click at [344, 120] on div at bounding box center [365, 119] width 208 height 27
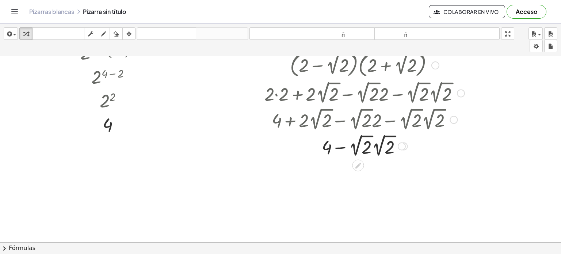
click at [342, 146] on div at bounding box center [365, 145] width 208 height 27
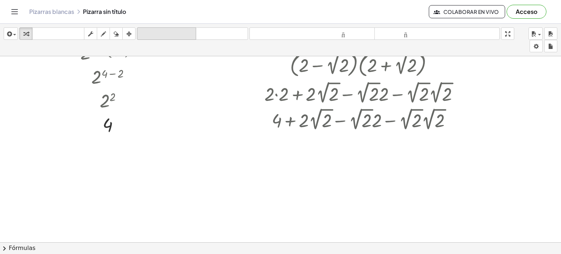
click at [187, 33] on font "deshacer" at bounding box center [167, 33] width 56 height 7
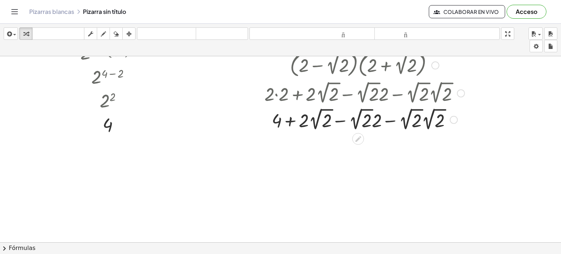
click at [431, 124] on div at bounding box center [364, 119] width 258 height 27
click at [431, 124] on div at bounding box center [365, 119] width 208 height 27
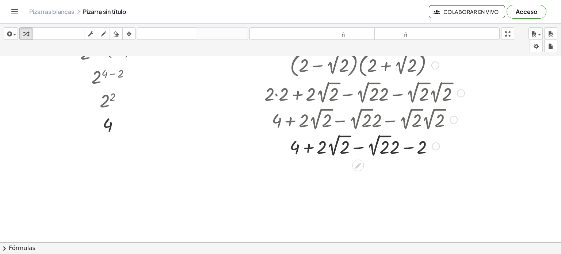
click at [360, 146] on div at bounding box center [365, 145] width 208 height 27
click at [360, 146] on div at bounding box center [365, 145] width 208 height 25
click at [359, 171] on div at bounding box center [365, 172] width 208 height 25
click at [359, 171] on div at bounding box center [365, 172] width 208 height 24
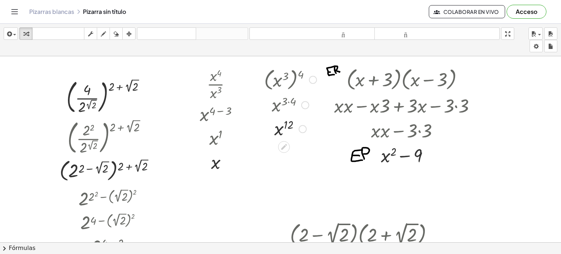
scroll to position [42, 0]
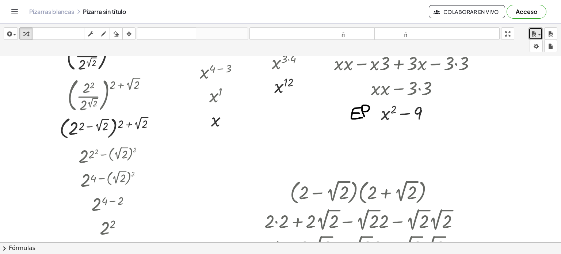
click at [537, 34] on span "button" at bounding box center [537, 34] width 1 height 5
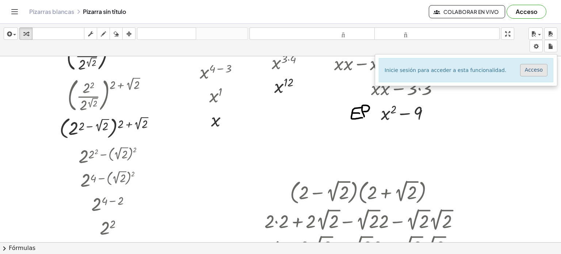
click at [540, 72] on font "Acceso" at bounding box center [534, 70] width 18 height 6
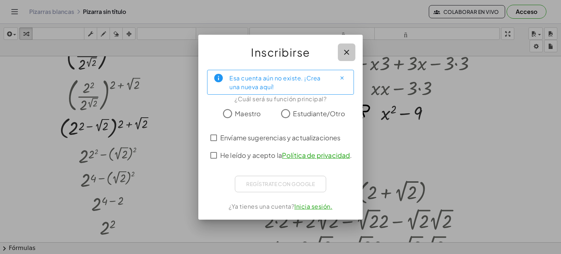
click at [347, 54] on icon "button" at bounding box center [346, 52] width 9 height 9
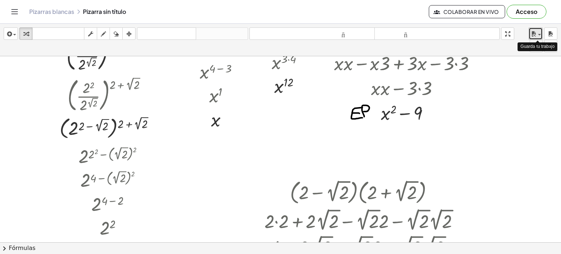
click at [537, 30] on icon "button" at bounding box center [534, 34] width 7 height 9
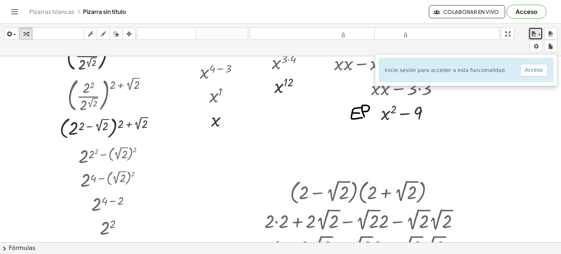
click at [523, 111] on div at bounding box center [280, 205] width 561 height 383
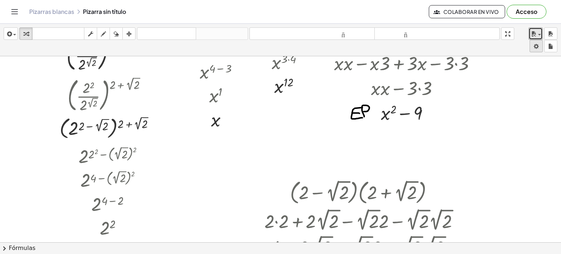
click at [541, 44] on body "Actividades matemáticas fáciles de comprender Empezar Banco de actividades Trab…" at bounding box center [280, 127] width 561 height 254
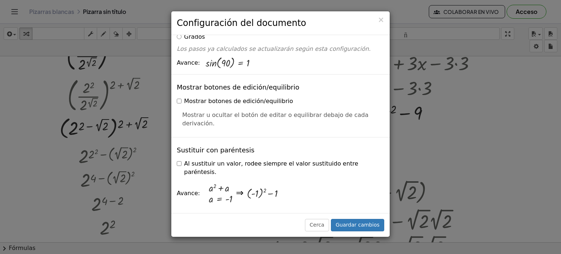
scroll to position [136, 0]
click at [382, 22] on font "×" at bounding box center [381, 19] width 7 height 9
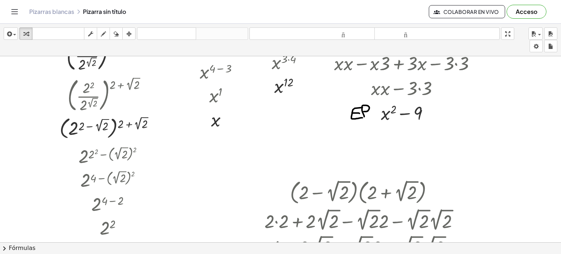
click at [515, 16] on button "Acceso" at bounding box center [527, 12] width 40 height 14
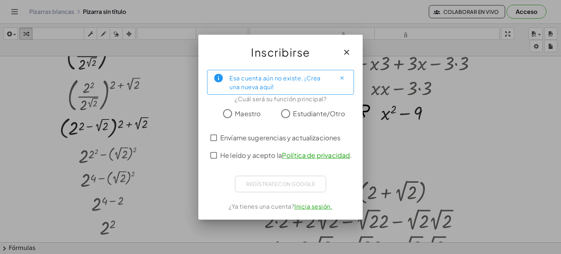
click at [345, 54] on icon "button" at bounding box center [346, 52] width 9 height 9
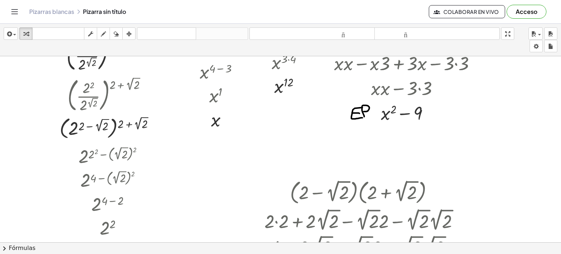
click at [522, 12] on font "Acceso" at bounding box center [527, 12] width 22 height 8
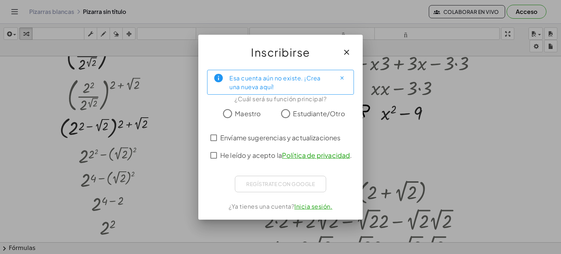
click at [345, 53] on icon "button" at bounding box center [346, 52] width 9 height 9
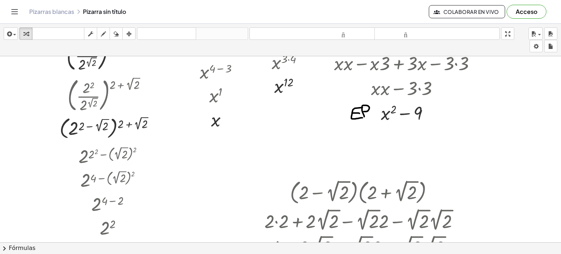
click at [524, 11] on font "Acceso" at bounding box center [527, 12] width 22 height 8
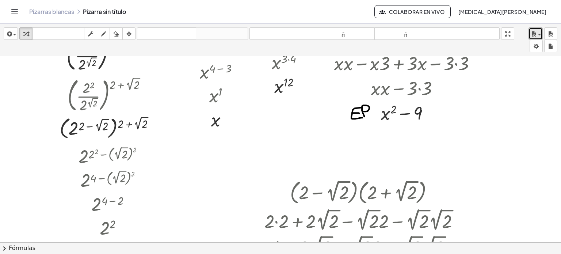
click at [533, 39] on button "ahorrar" at bounding box center [536, 33] width 14 height 12
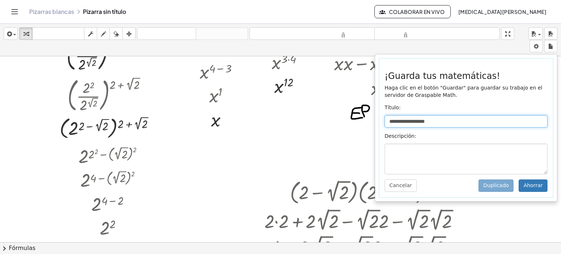
drag, startPoint x: 443, startPoint y: 120, endPoint x: 370, endPoint y: 116, distance: 72.9
click at [370, 116] on div "**********" at bounding box center [280, 139] width 561 height 230
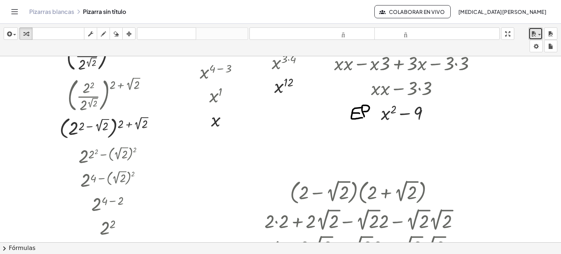
click at [537, 33] on span "button" at bounding box center [537, 34] width 1 height 5
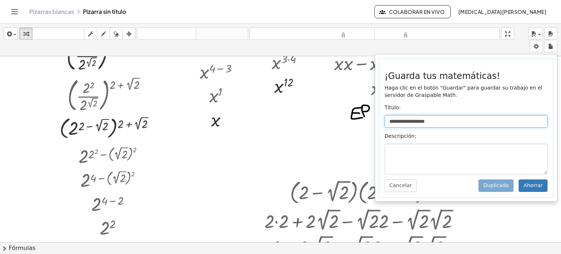
drag, startPoint x: 444, startPoint y: 122, endPoint x: 389, endPoint y: 123, distance: 54.5
click at [389, 123] on input "**********" at bounding box center [466, 121] width 163 height 12
type input "**********"
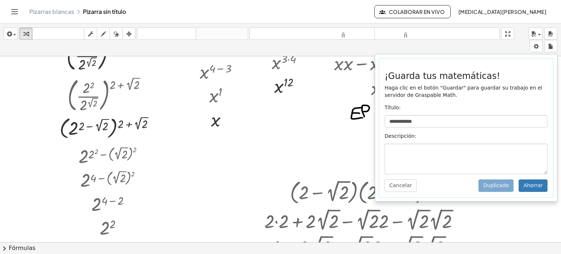
click at [515, 197] on div "**********" at bounding box center [466, 127] width 174 height 139
click at [539, 187] on font "Ahorrar" at bounding box center [533, 185] width 19 height 6
